Goal: Information Seeking & Learning: Understand process/instructions

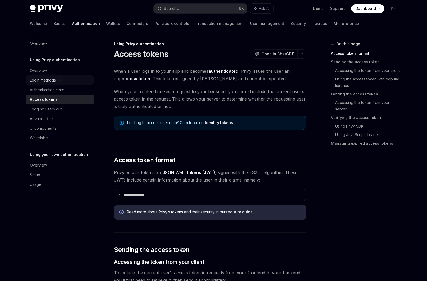
click at [63, 82] on div "Login methods" at bounding box center [60, 80] width 68 height 10
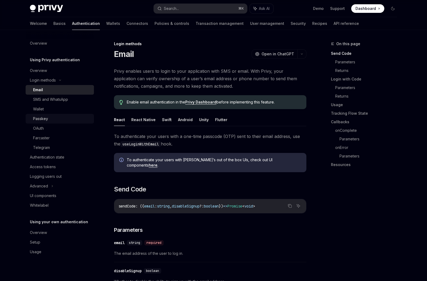
click at [52, 116] on div "Passkey" at bounding box center [62, 118] width 58 height 6
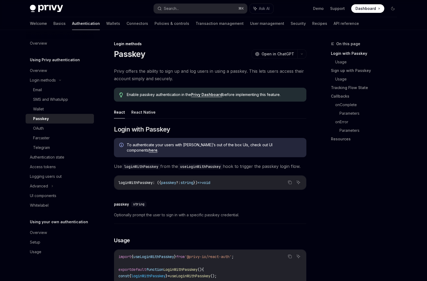
click at [118, 115] on button "React" at bounding box center [119, 112] width 11 height 13
click at [138, 114] on button "React Native" at bounding box center [143, 112] width 24 height 13
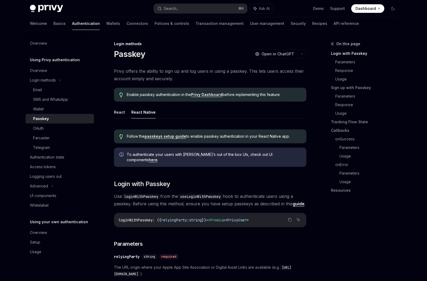
click at [118, 112] on button "React" at bounding box center [119, 112] width 11 height 13
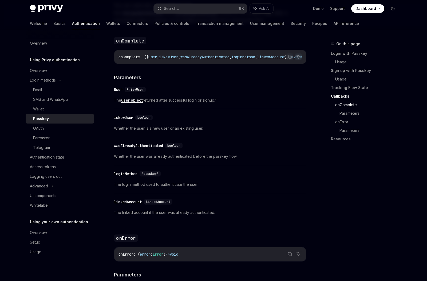
scroll to position [880, 0]
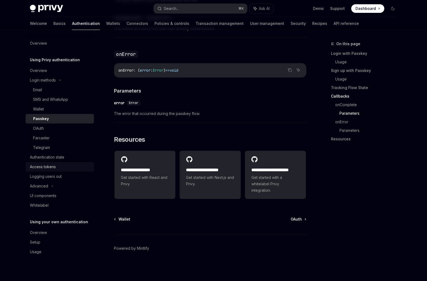
click at [66, 164] on div "Access tokens" at bounding box center [60, 166] width 61 height 6
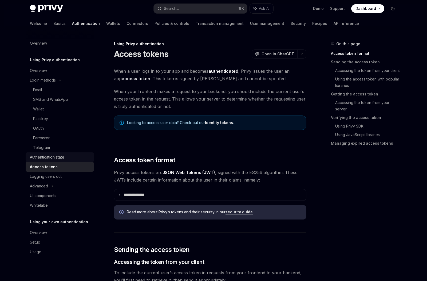
click at [66, 157] on div "Authentication state" at bounding box center [60, 157] width 61 height 6
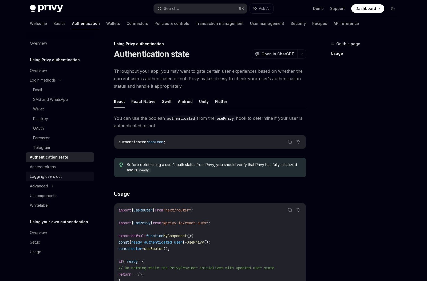
click at [60, 177] on div "Logging users out" at bounding box center [46, 176] width 32 height 6
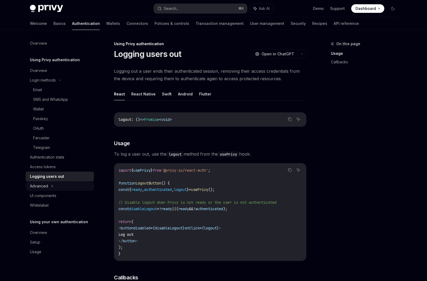
click at [57, 189] on div "Advanced" at bounding box center [60, 186] width 68 height 10
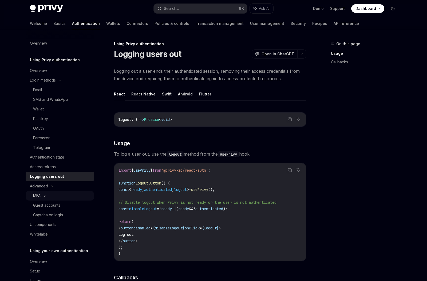
click at [64, 199] on div "MFA" at bounding box center [60, 196] width 68 height 10
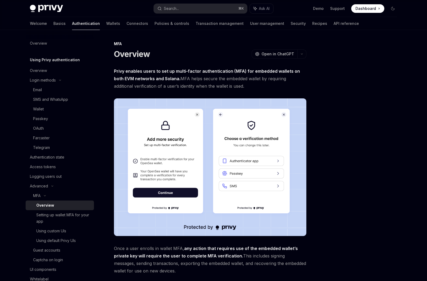
click at [69, 204] on div "Overview" at bounding box center [63, 205] width 54 height 6
click at [68, 212] on div "Setting up wallet MFA for your app" at bounding box center [63, 217] width 54 height 13
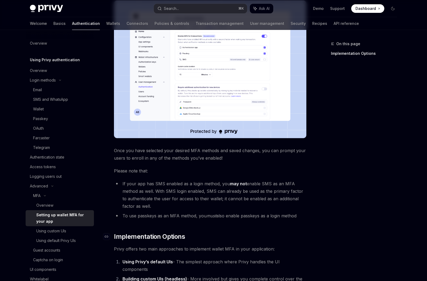
scroll to position [109, 0]
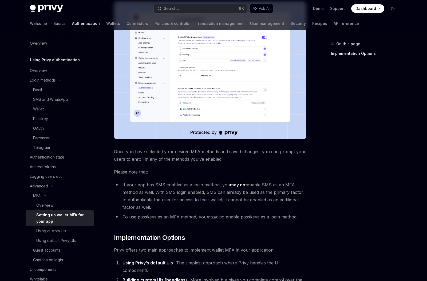
click at [241, 217] on li "To use passkeys as an MFA method, you must also enable passkeys as a login meth…" at bounding box center [210, 216] width 193 height 7
click at [218, 217] on li "To use passkeys as an MFA method, you must also enable passkeys as a login meth…" at bounding box center [210, 216] width 193 height 7
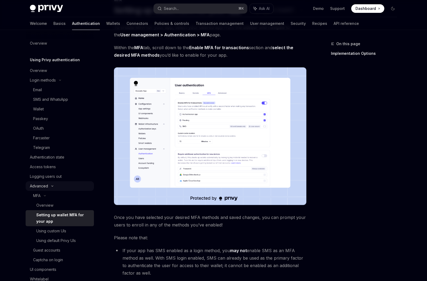
scroll to position [21, 0]
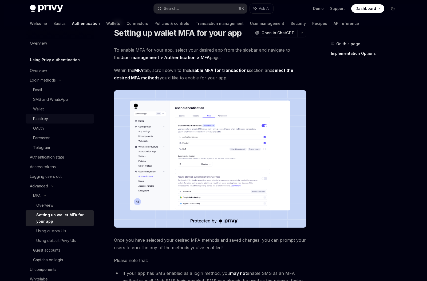
click at [47, 118] on div "Passkey" at bounding box center [40, 118] width 15 height 6
type textarea "*"
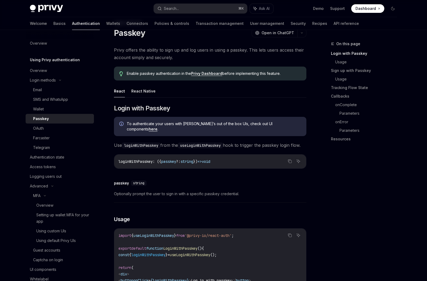
click at [215, 74] on link "Privy Dashboard" at bounding box center [206, 73] width 31 height 5
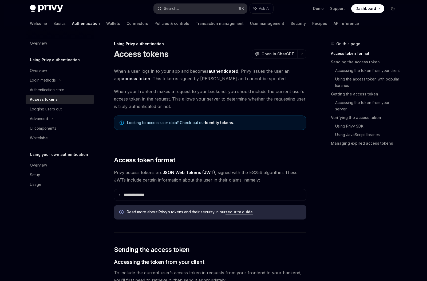
click at [218, 9] on button "Search... ⌘ K" at bounding box center [200, 9] width 93 height 10
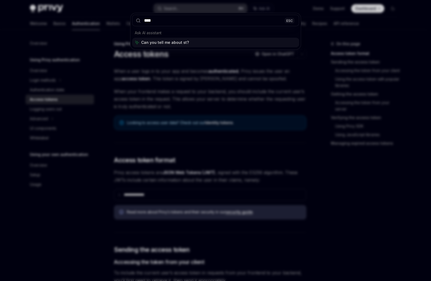
type input "*****"
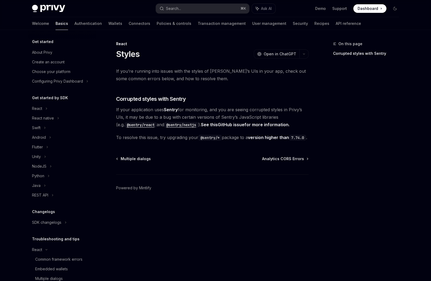
click at [47, 21] on div "Welcome Basics Authentication Wallets Connectors Policies & controls Transactio…" at bounding box center [196, 23] width 329 height 13
click at [56, 22] on link "Basics" at bounding box center [62, 23] width 13 height 13
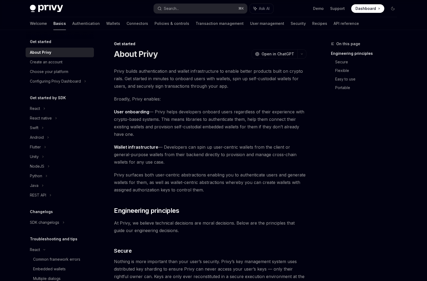
scroll to position [52, 0]
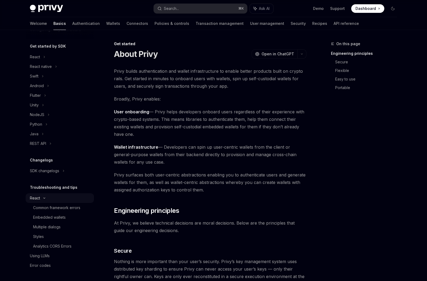
click at [44, 62] on div "React" at bounding box center [60, 57] width 68 height 10
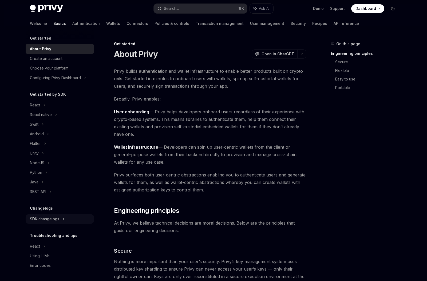
click at [60, 110] on div "SDK changelogs" at bounding box center [60, 105] width 68 height 10
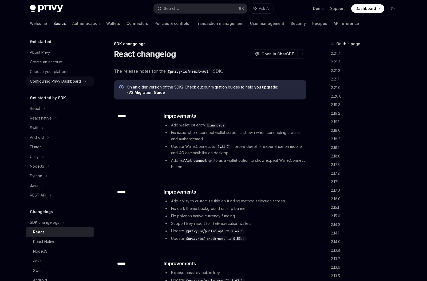
click at [86, 82] on div "Configuring Privy Dashboard" at bounding box center [60, 81] width 68 height 10
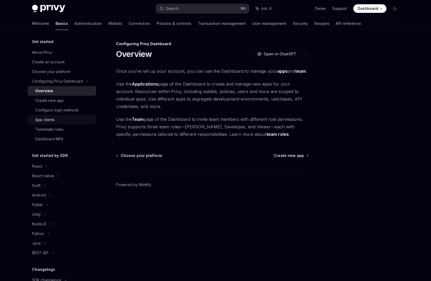
click at [62, 120] on div "App clients" at bounding box center [64, 119] width 58 height 6
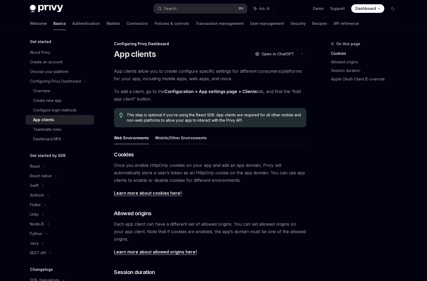
click at [166, 140] on button "Mobile/Other Environments" at bounding box center [181, 137] width 52 height 13
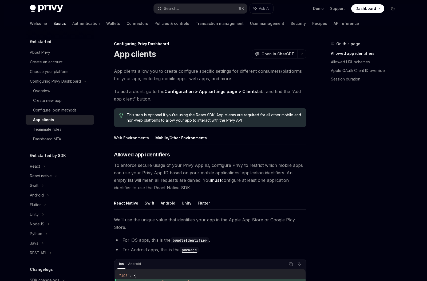
click at [130, 141] on button "Web Environments" at bounding box center [131, 137] width 35 height 13
type textarea "*"
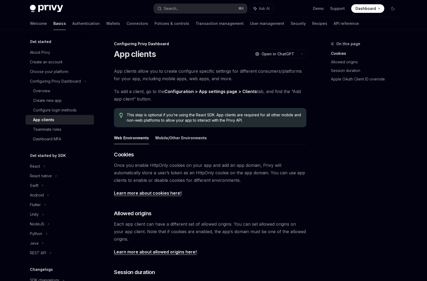
click at [200, 65] on div "Configuring Privy Dashboard App clients OpenAI Open in ChatGPT OpenAI Open in C…" at bounding box center [160, 234] width 295 height 386
